Goal: Find specific page/section: Find specific page/section

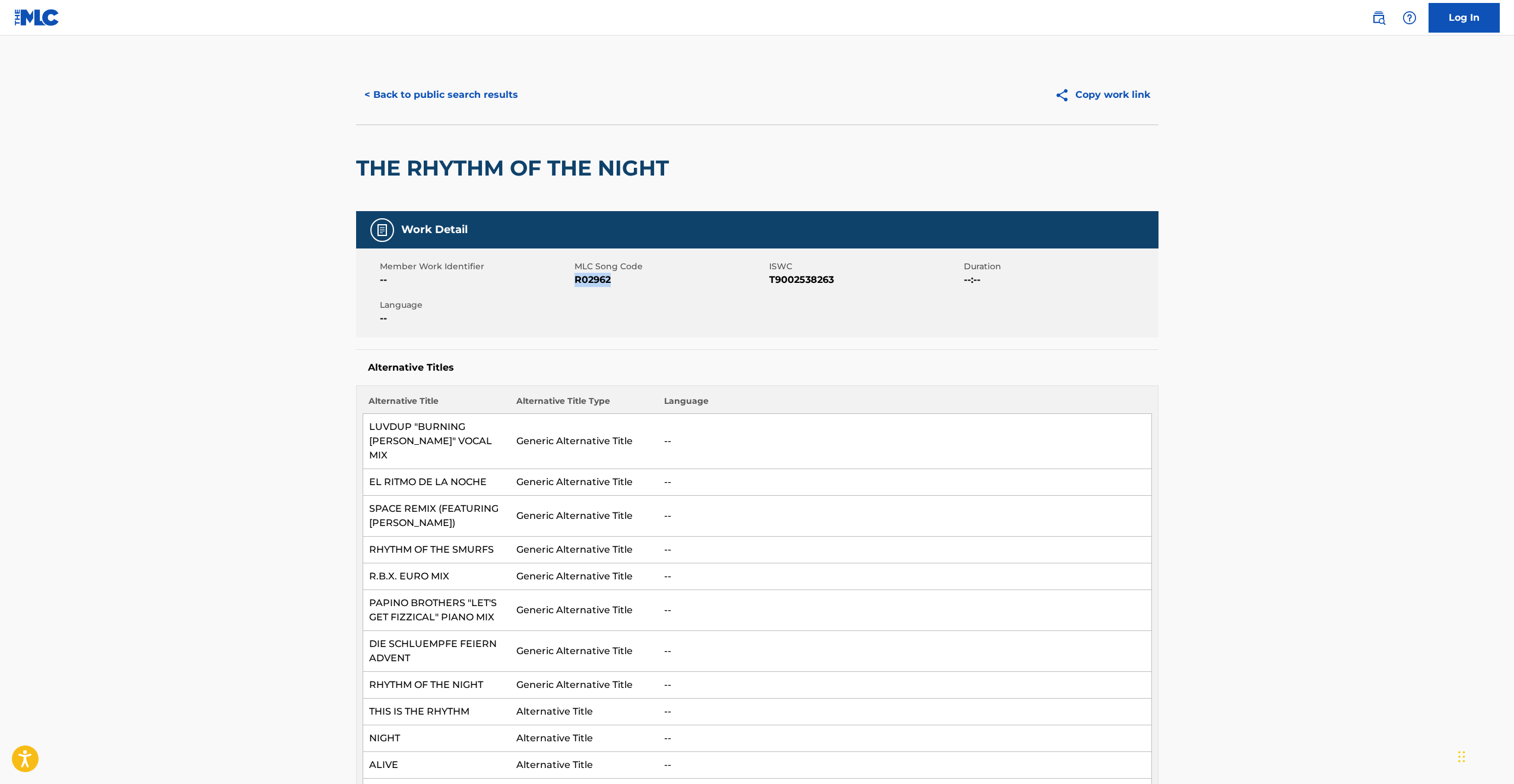
click at [425, 105] on button "< Back to public search results" at bounding box center [441, 95] width 170 height 30
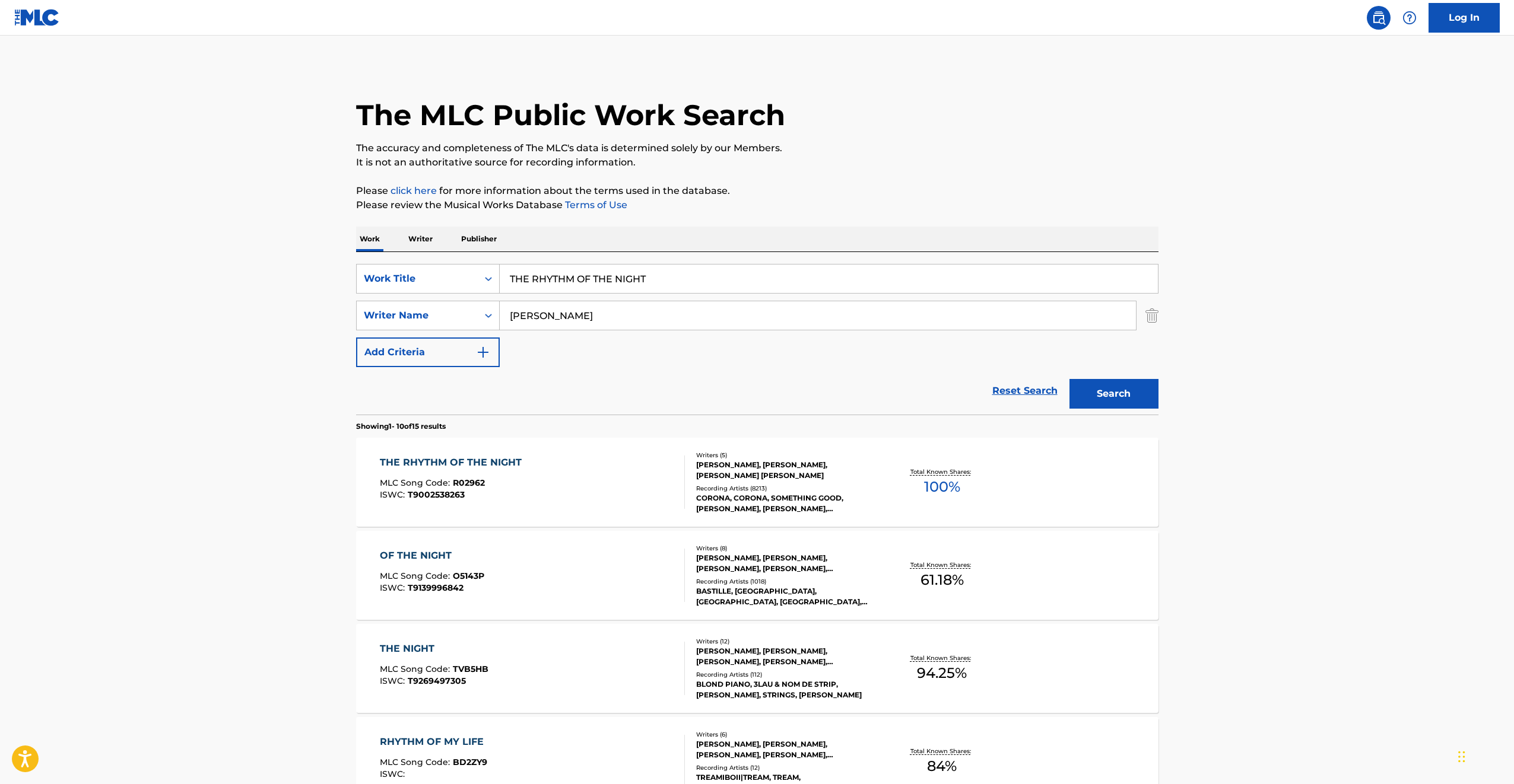
click at [570, 283] on input "THE RHYTHM OF THE NIGHT" at bounding box center [829, 279] width 658 height 28
paste input "LOLA"
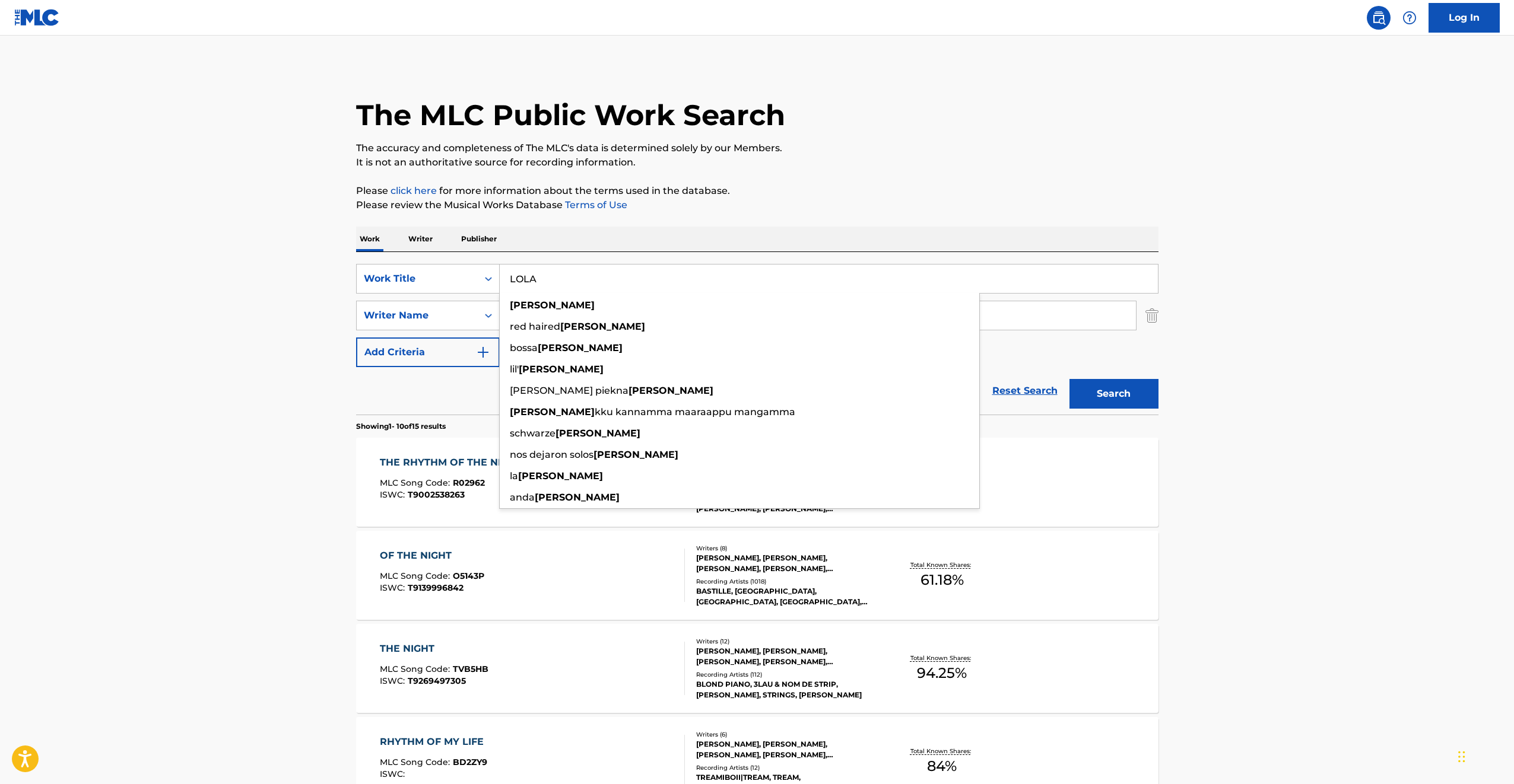
type input "LOLA"
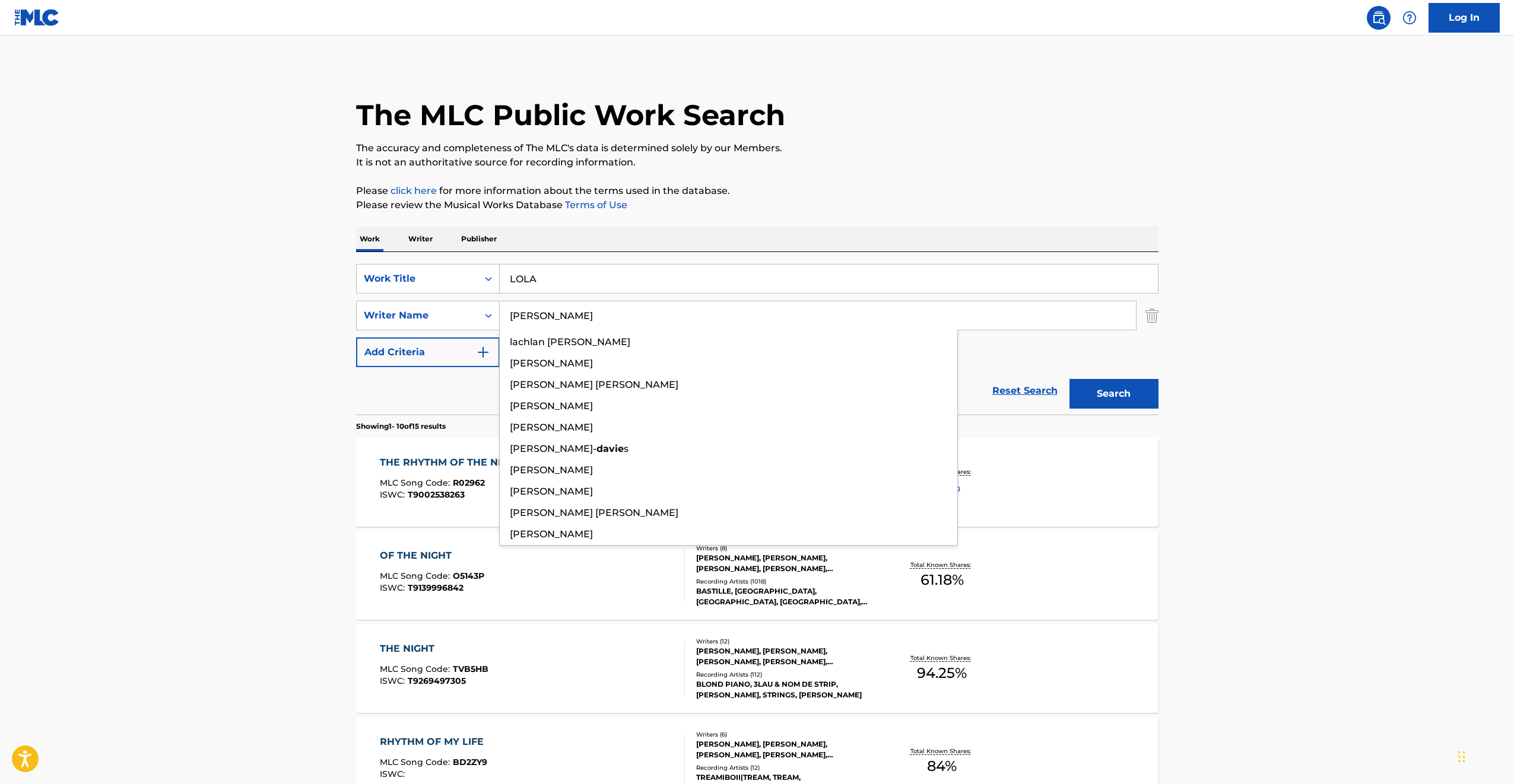
type input "[PERSON_NAME]"
click at [1069, 379] on button "Search" at bounding box center [1114, 394] width 89 height 30
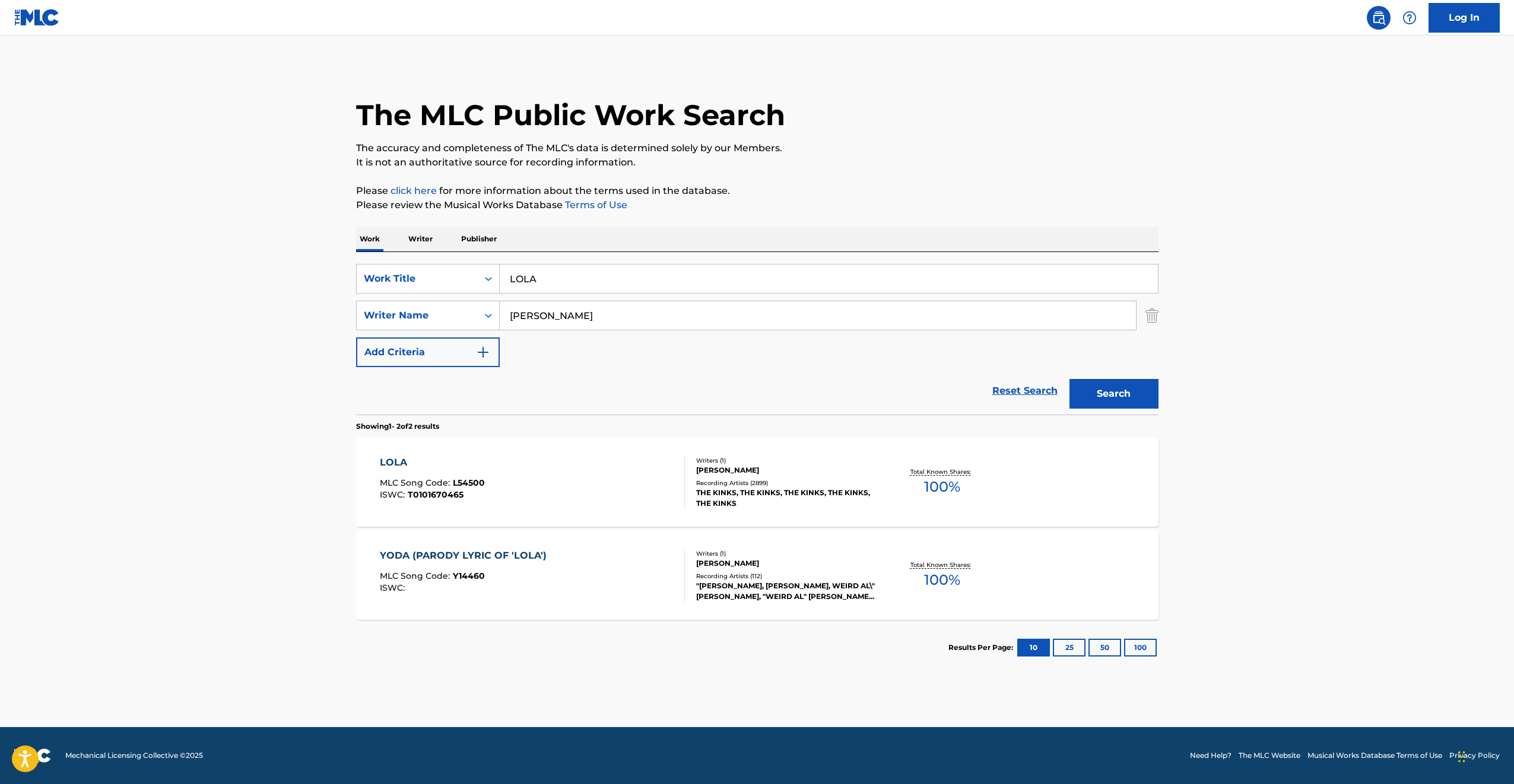
click at [305, 399] on main "The MLC Public Work Search The accuracy and completeness of The MLC's data is d…" at bounding box center [757, 382] width 1514 height 692
click at [582, 456] on div "LOLA MLC Song Code : L54500 ISWC : T0101670465" at bounding box center [532, 482] width 305 height 53
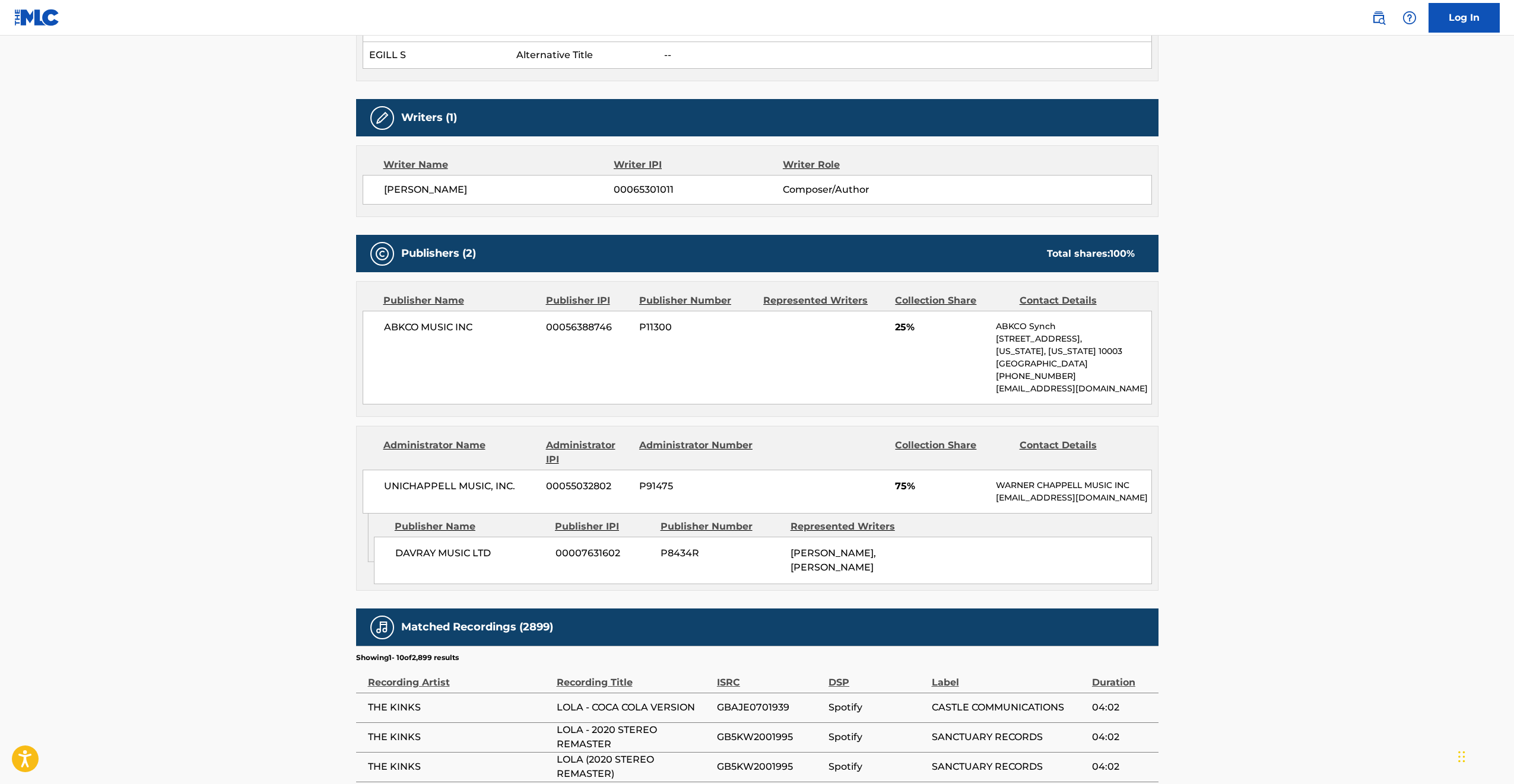
scroll to position [669, 0]
